Goal: Task Accomplishment & Management: Complete application form

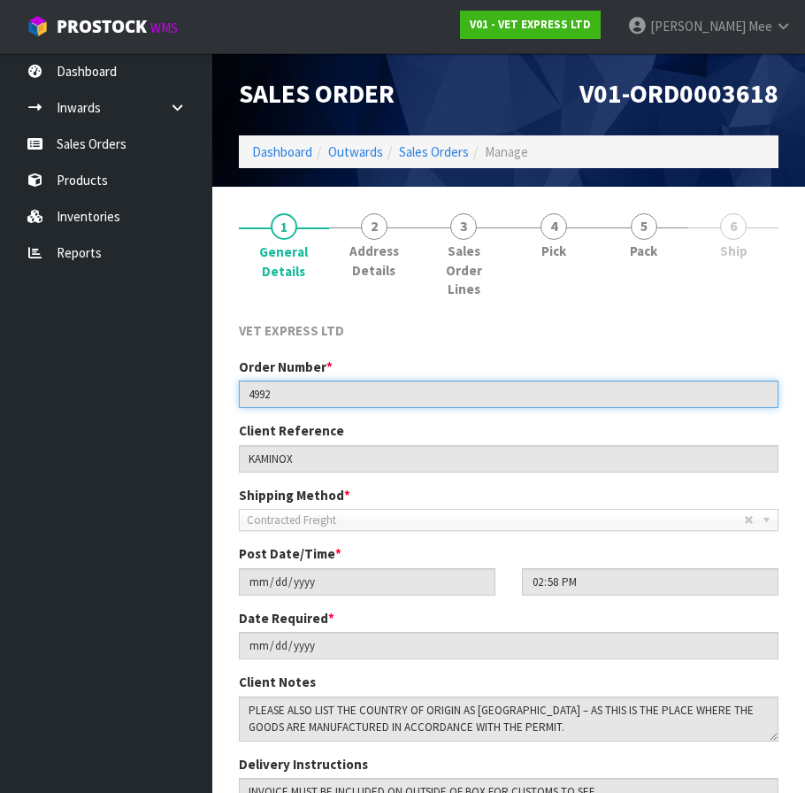
click at [319, 395] on input "4992" at bounding box center [509, 394] width 540 height 27
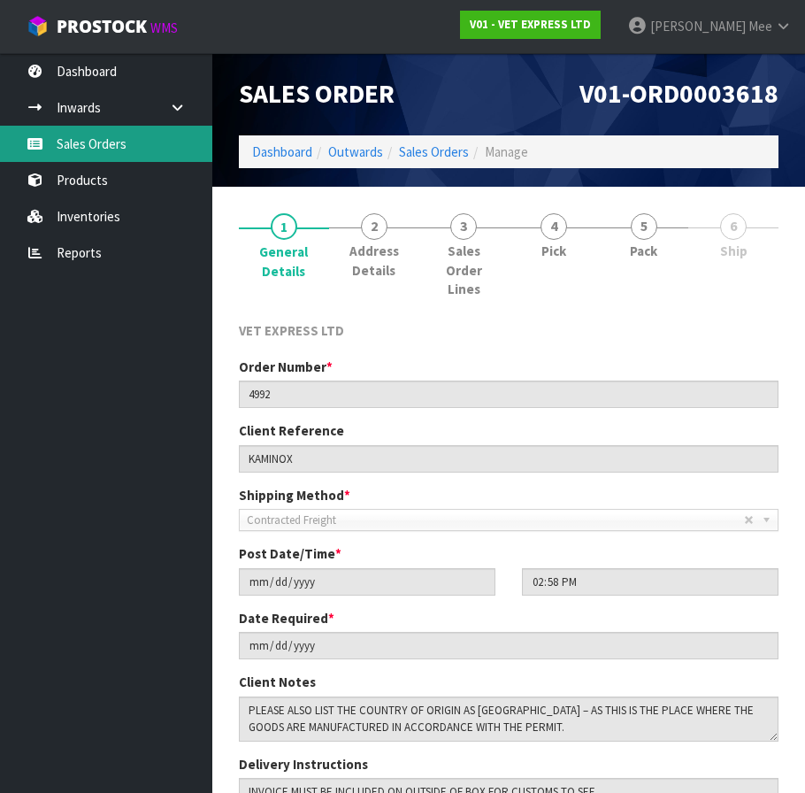
click at [71, 140] on link "Sales Orders" at bounding box center [106, 144] width 212 height 36
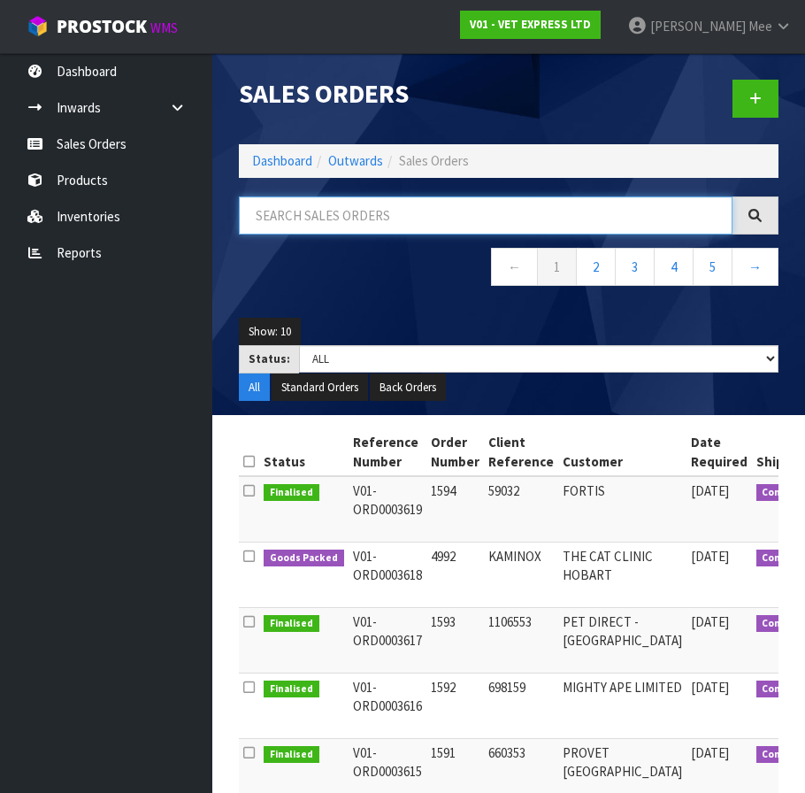
click at [321, 211] on input "text" at bounding box center [486, 215] width 494 height 38
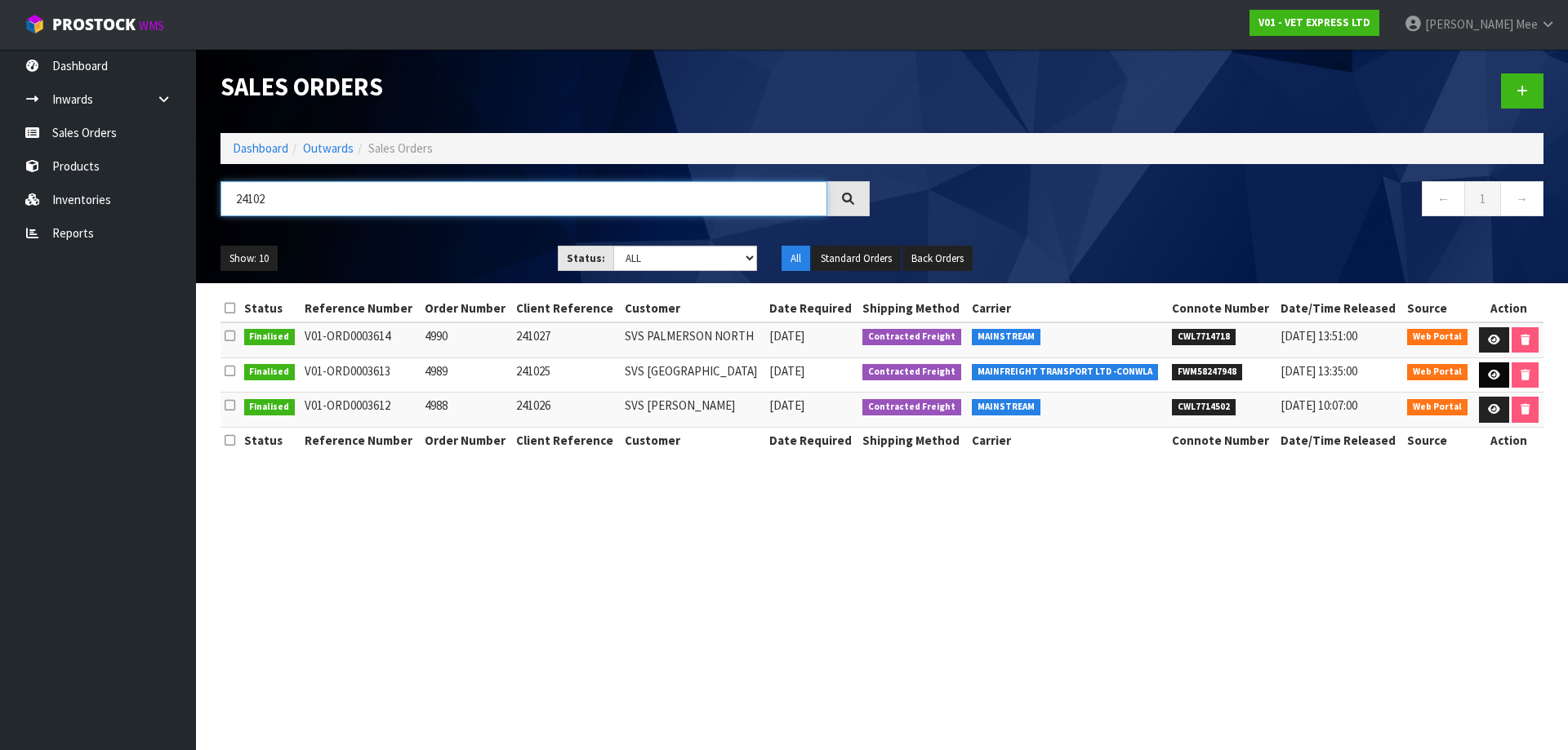
type input "24102"
click at [755, 374] on icon at bounding box center [1493, 375] width 12 height 11
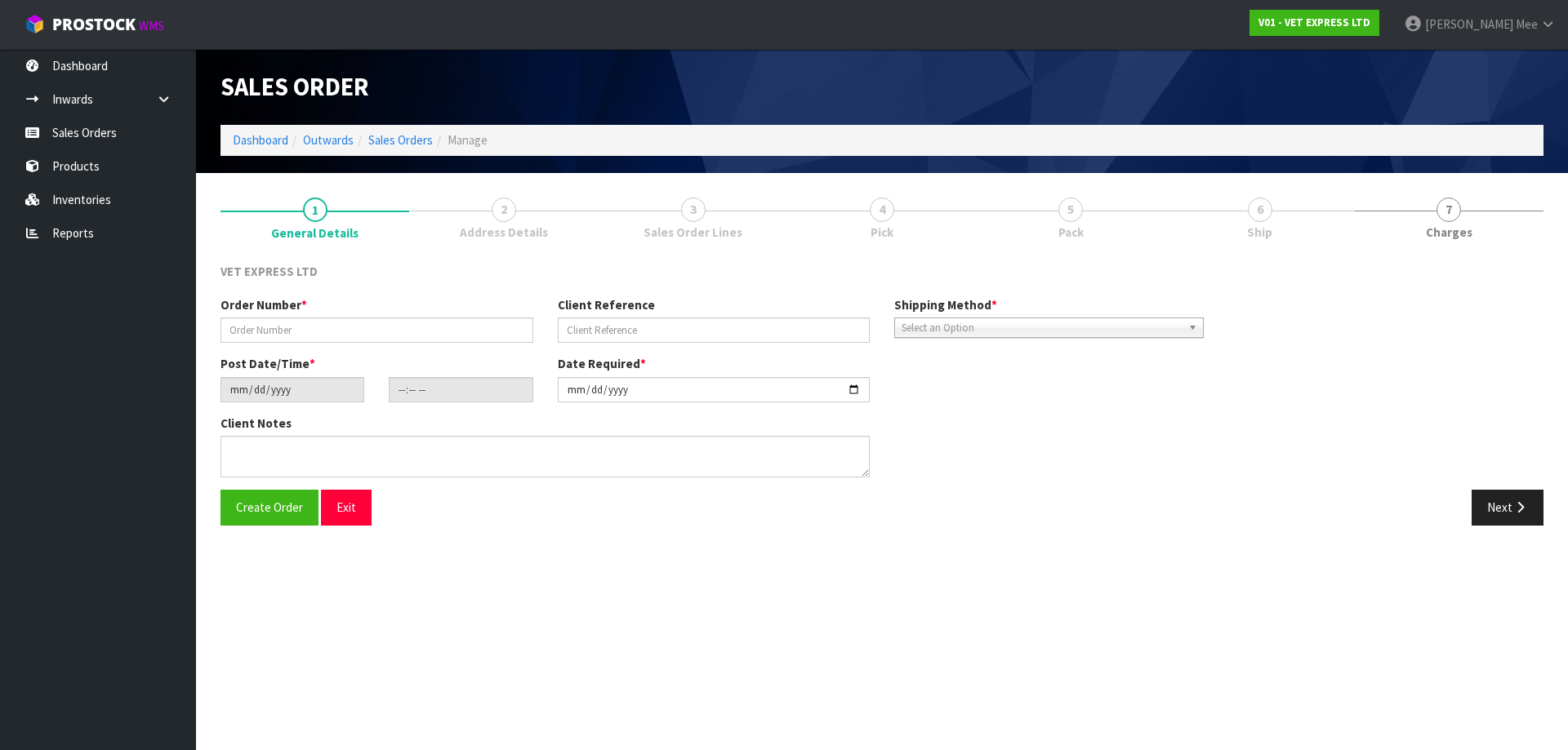
type input "4989"
type input "241025"
type input "[DATE]"
type input "16:18:00.000"
type input "[DATE]"
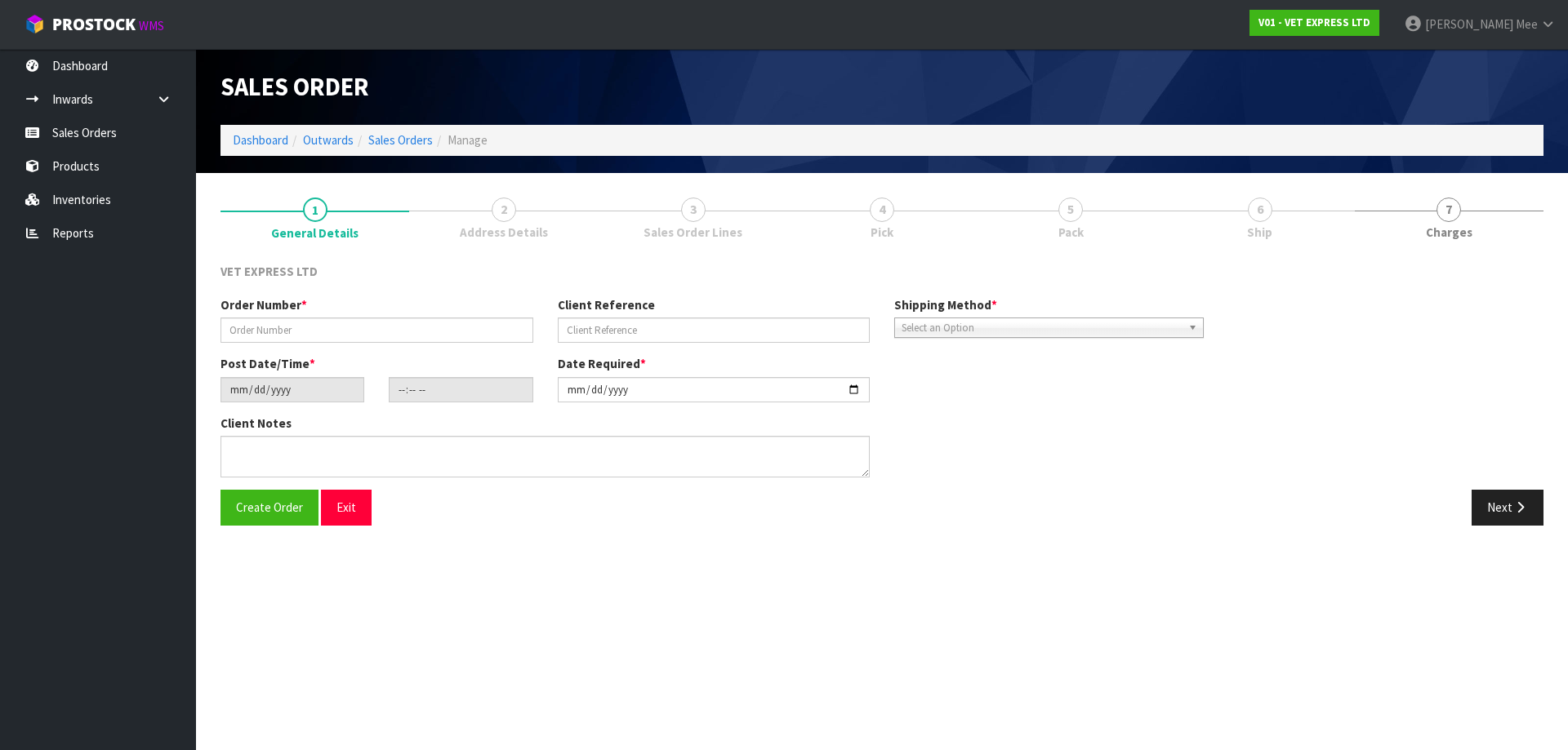
type textarea "BACK ORDER: 50517 LYPEX CAPS 60 X 24"
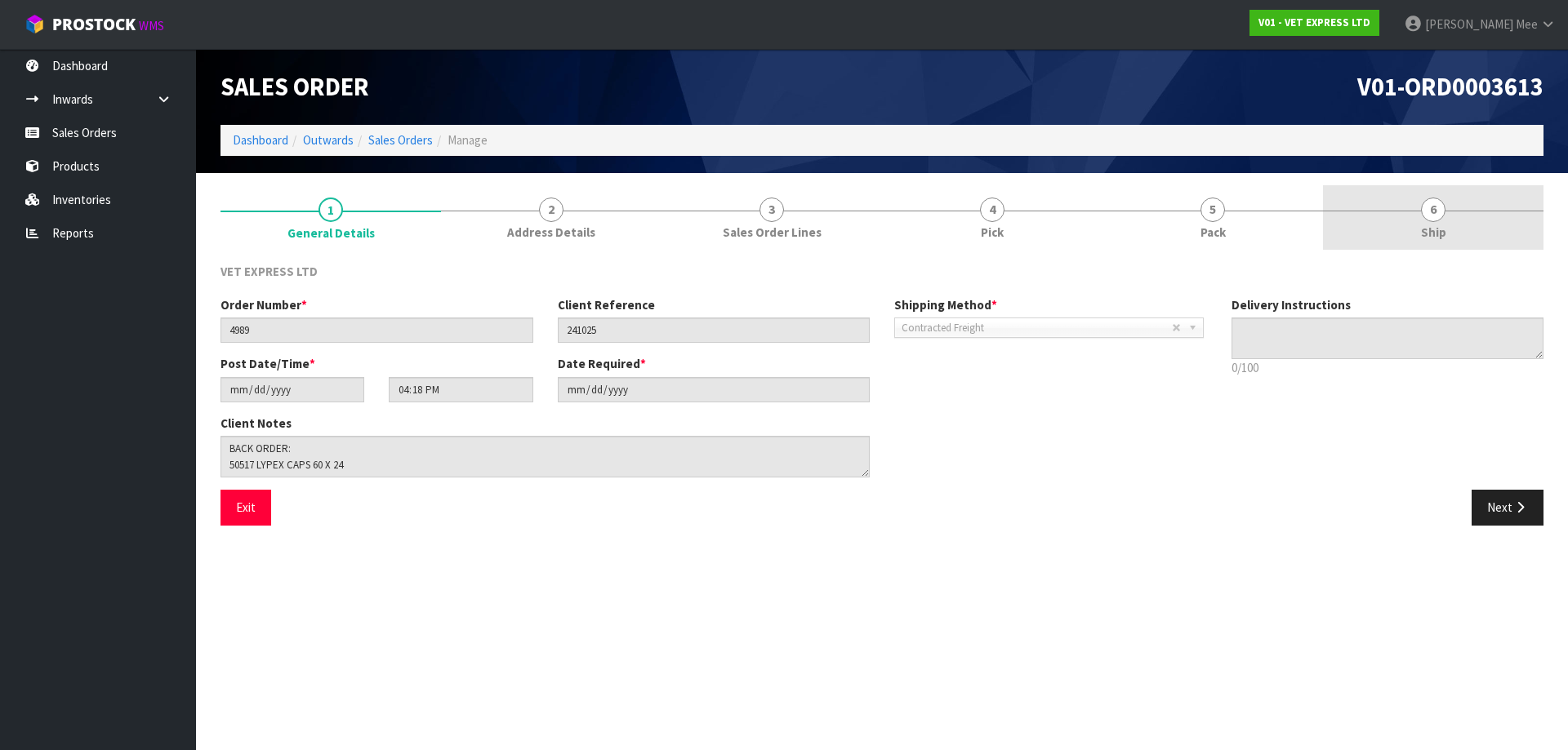
click at [755, 223] on link "6 Ship" at bounding box center [1433, 218] width 221 height 65
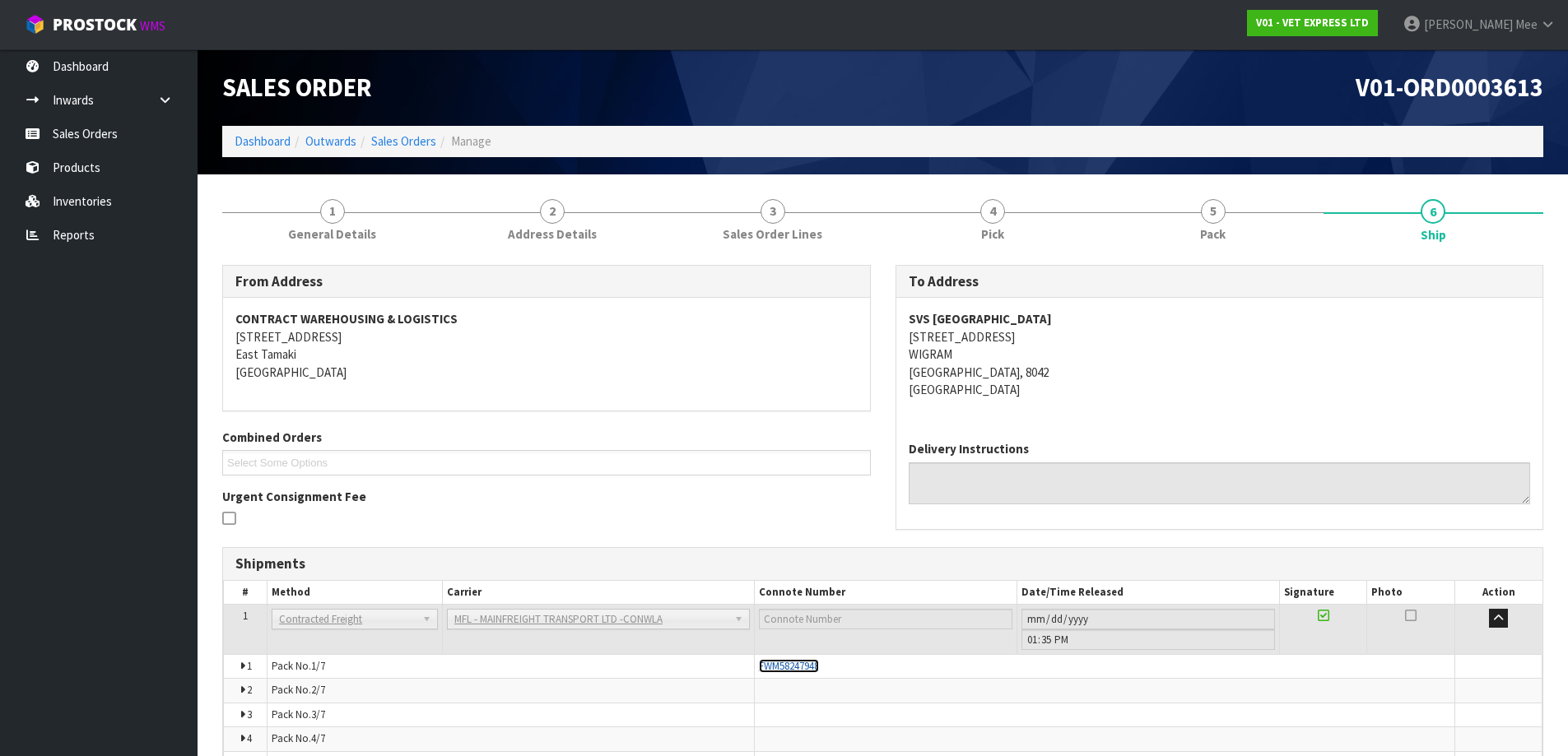
click at [761, 665] on span "FWM58247948" at bounding box center [789, 666] width 60 height 14
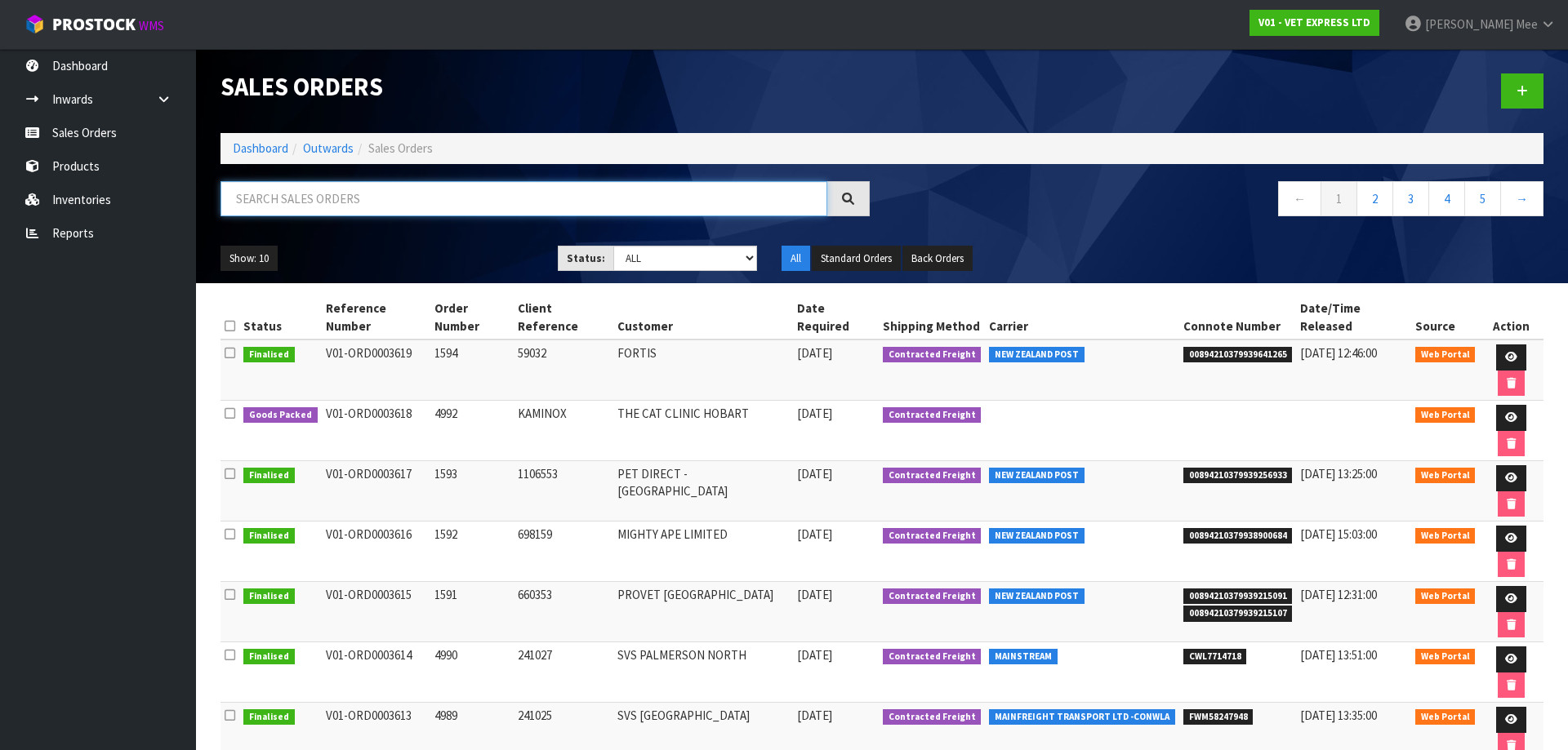
click at [365, 204] on input "text" at bounding box center [524, 198] width 607 height 35
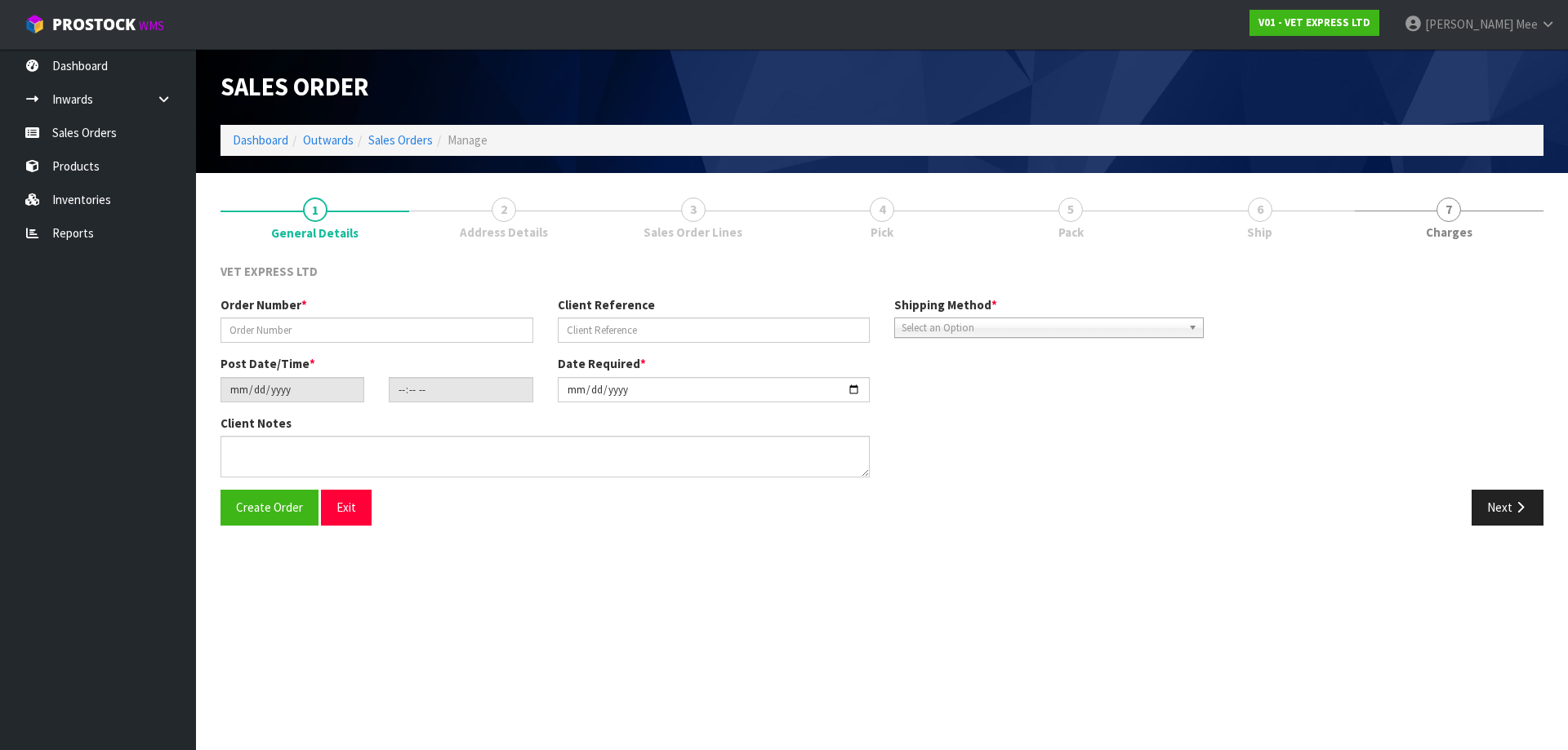
type input "4988"
type input "241026"
type input "[DATE]"
type input "14:23:00.000"
type input "[DATE]"
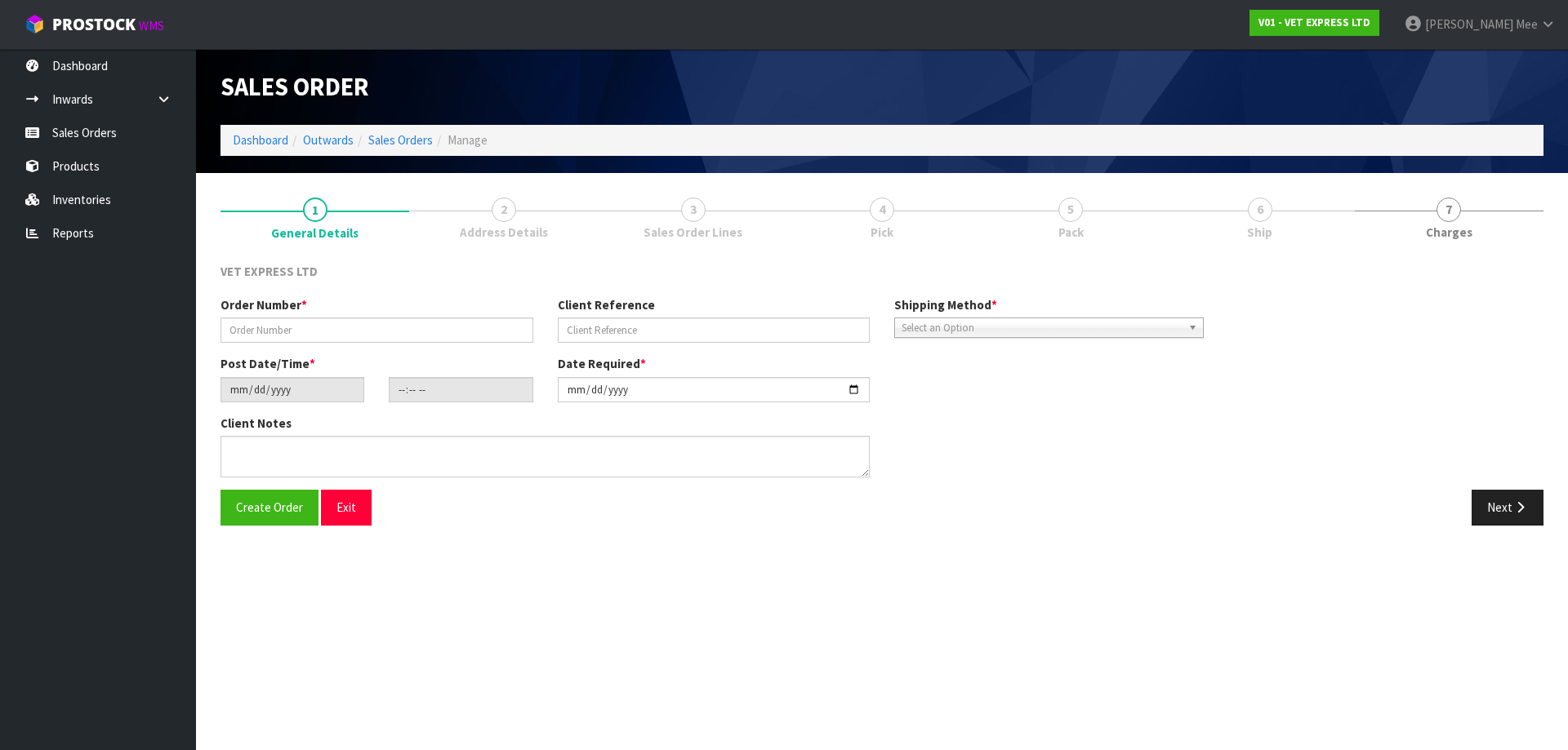
type textarea "BACK ORDER: 50517 LYPEX CAPS 60 X 60 50304 SYNOQUIN CAT CAPS 90 (3X30CAPS) X 13"
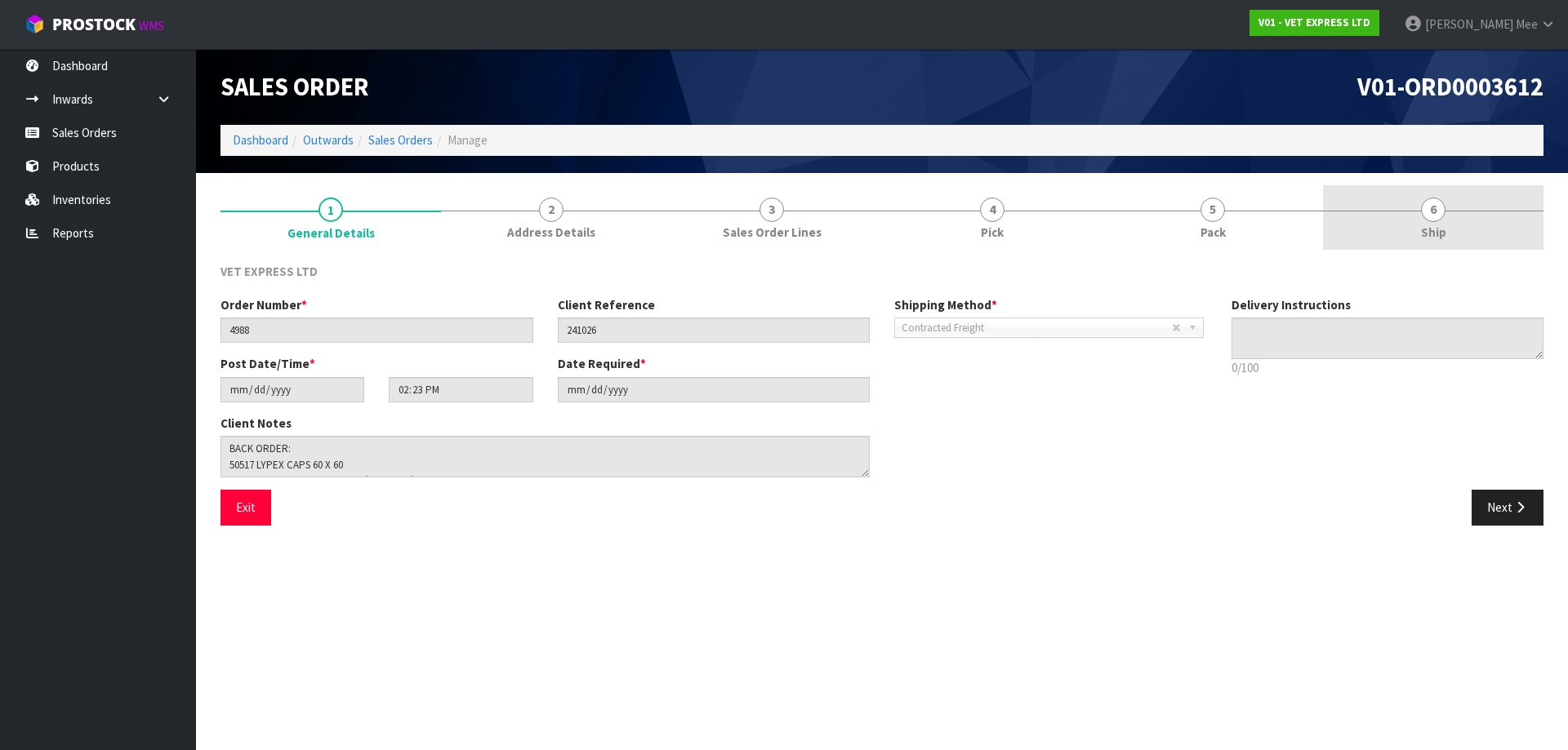
click at [755, 228] on link "6 Ship" at bounding box center [1433, 218] width 221 height 65
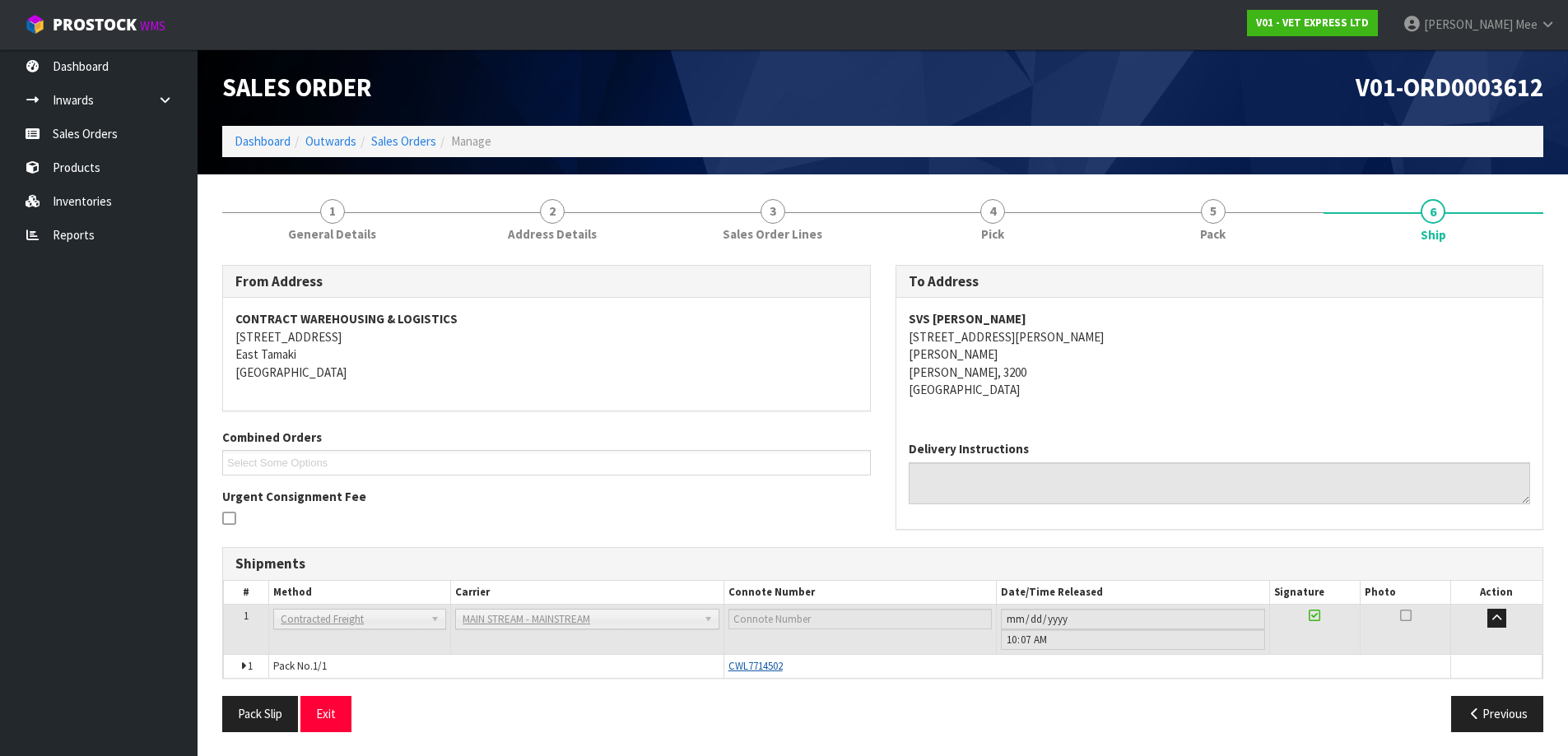
click at [761, 668] on span "CWL7714502" at bounding box center [755, 666] width 54 height 14
drag, startPoint x: 791, startPoint y: 665, endPoint x: 723, endPoint y: 669, distance: 68.1
click at [723, 669] on tr "1 Pack No. 1/1 CWL7714502 Glass Charge 1.518720 m 3 220.000 kg" at bounding box center [884, 667] width 1319 height 24
copy tr "CWL7714502"
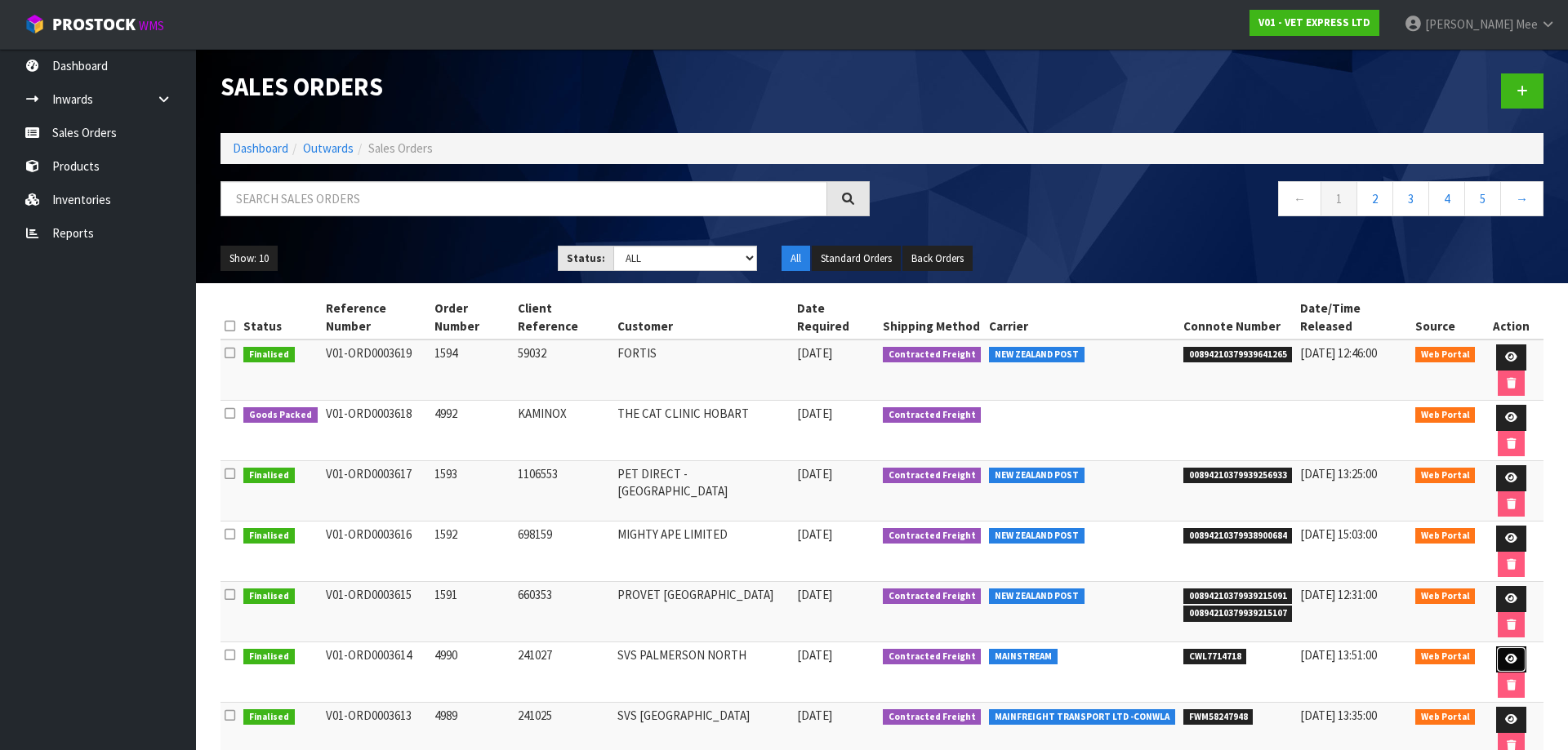
click at [755, 647] on link at bounding box center [1511, 660] width 30 height 26
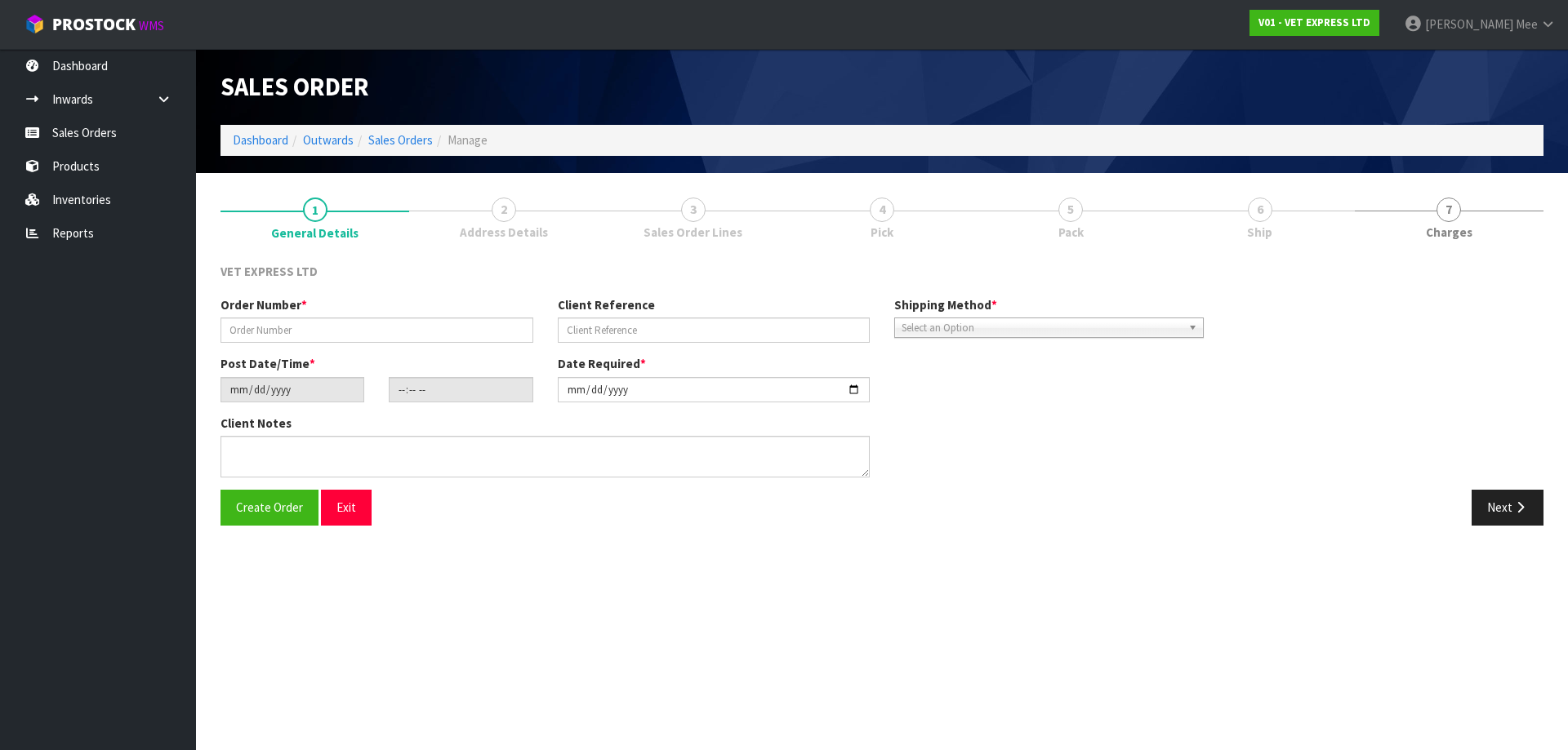
type input "4990"
type input "241027"
type input "[DATE]"
type input "16:31:00.000"
type input "[DATE]"
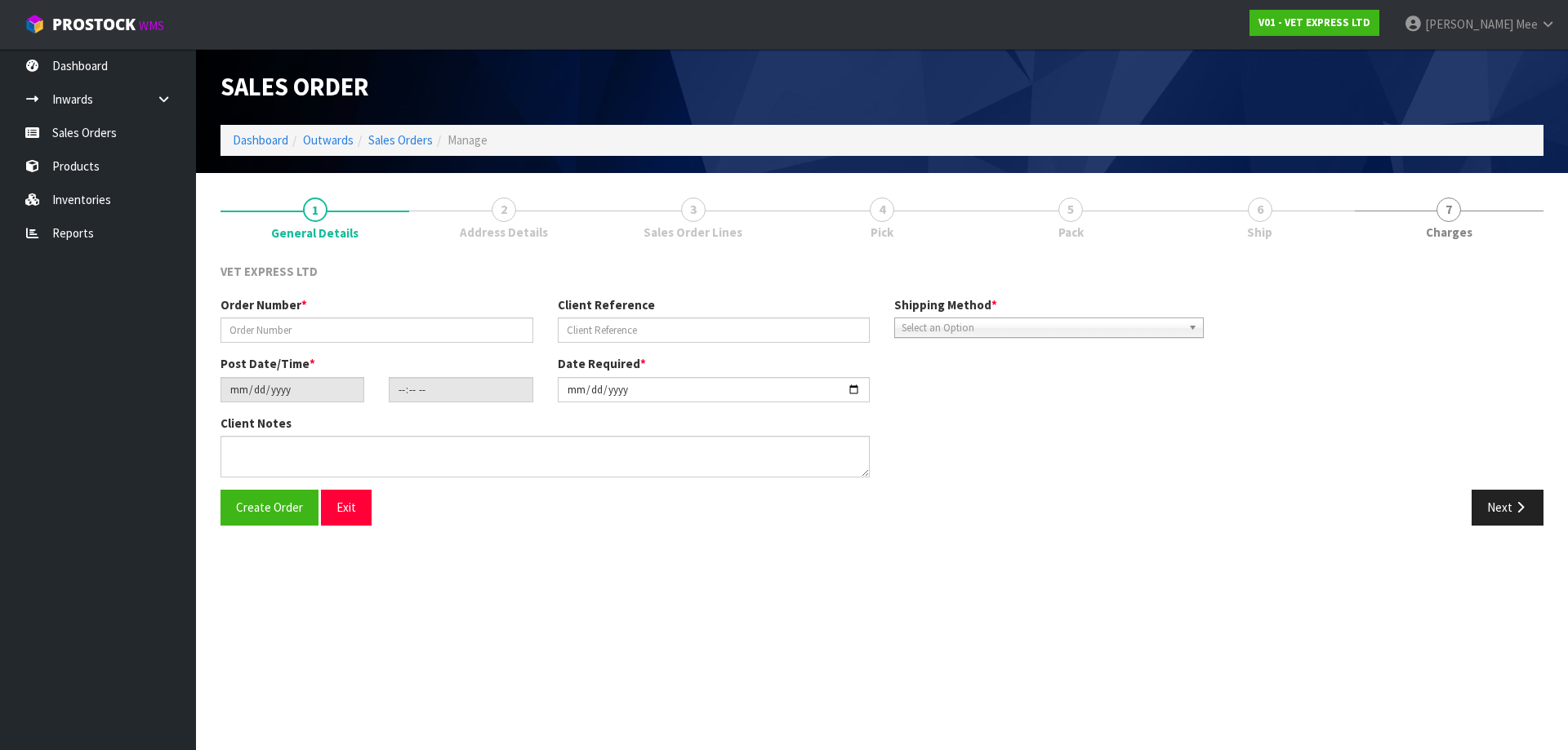
type textarea "BACK ORDER: 50840 COMPLIVIT 150G X 6 50517 LYPEX CAPS 60 X 12 50304 SYNOQUIN CA…"
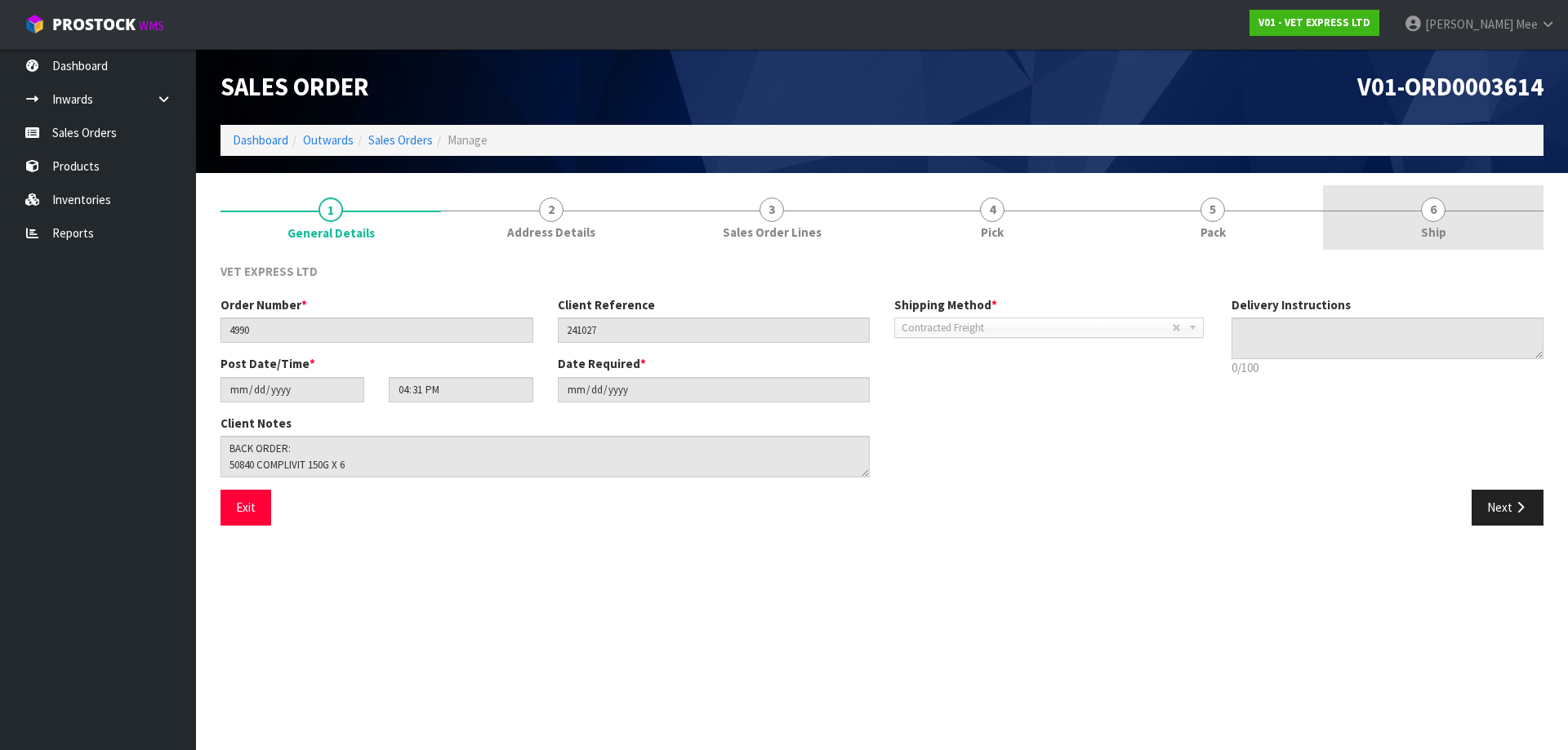
click at [755, 230] on span "Ship" at bounding box center [1433, 232] width 25 height 18
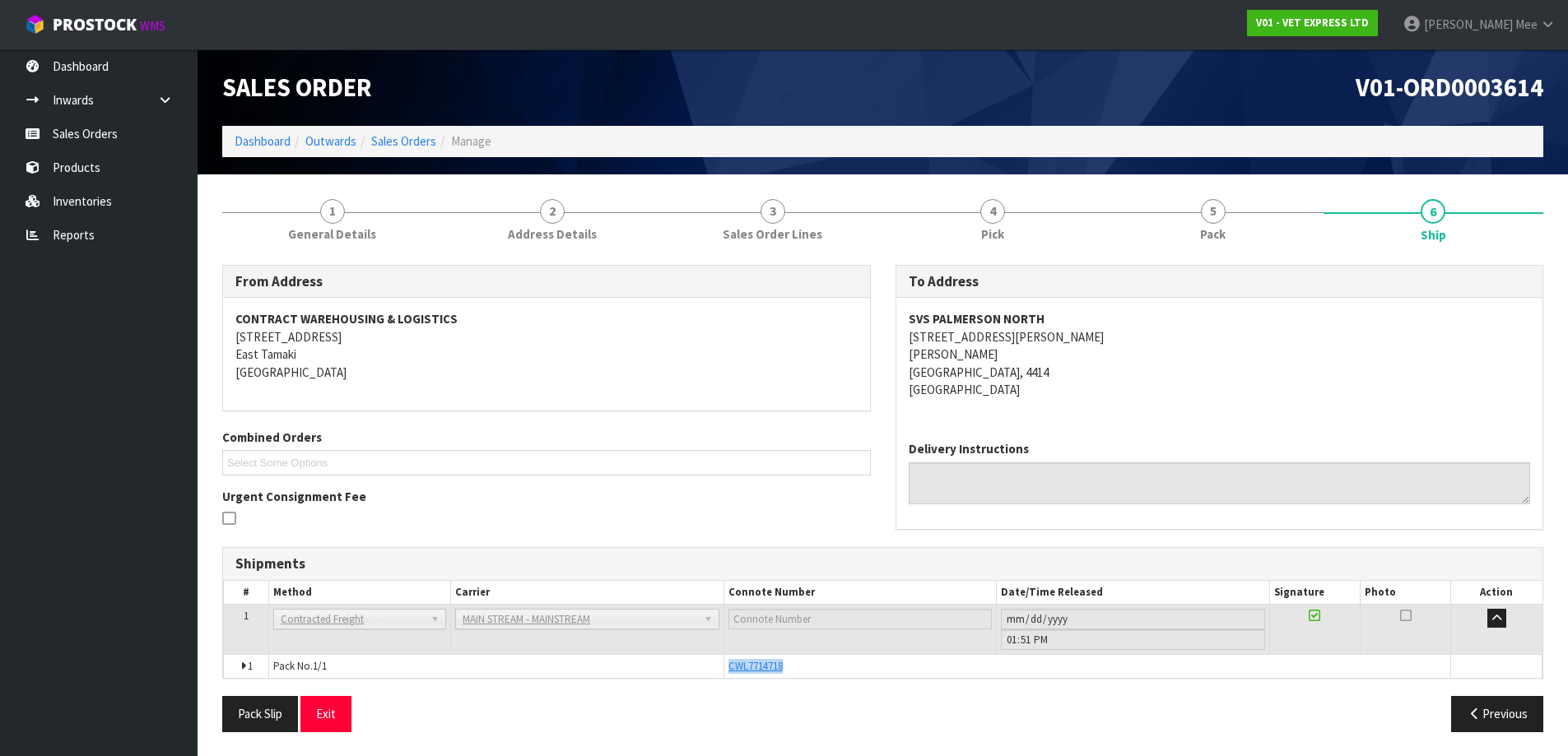
drag, startPoint x: 789, startPoint y: 667, endPoint x: 718, endPoint y: 672, distance: 71.2
click at [718, 672] on tr "1 Pack No. 1/1 CWL7714718 Glass Charge 1.254400 m 3 146.000 kg" at bounding box center [884, 667] width 1319 height 24
copy tr "CWL7714718"
